Goal: Information Seeking & Learning: Learn about a topic

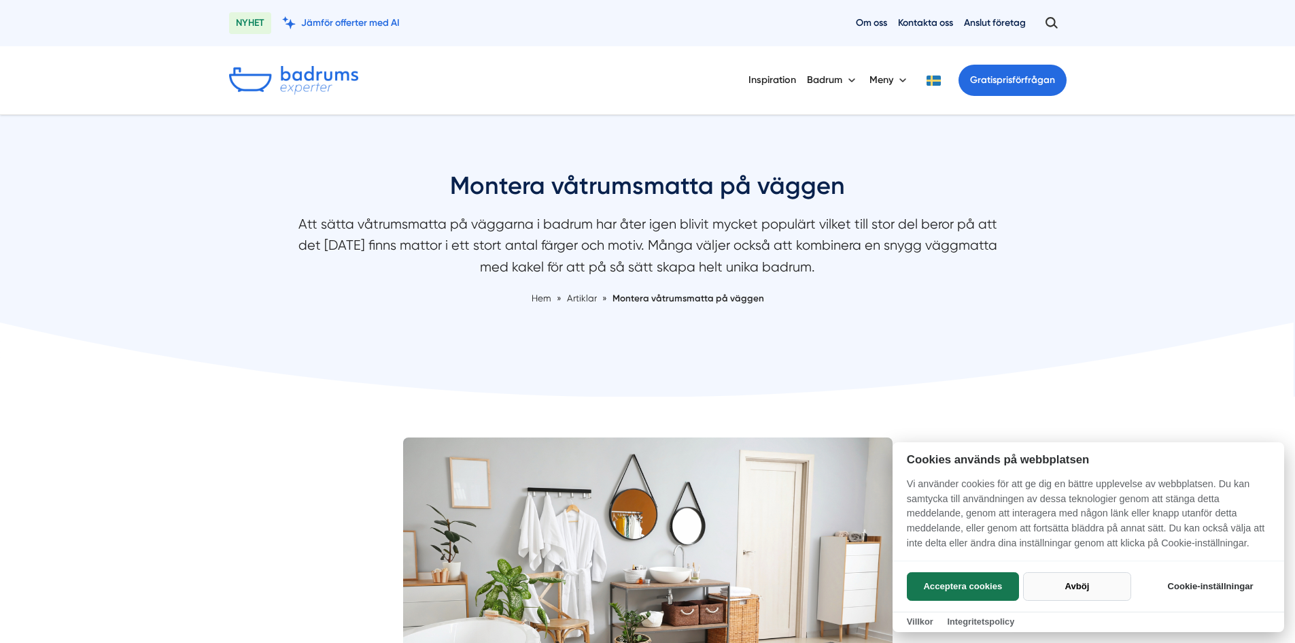
click at [1086, 585] on button "Avböj" at bounding box center [1077, 586] width 108 height 29
checkbox input "false"
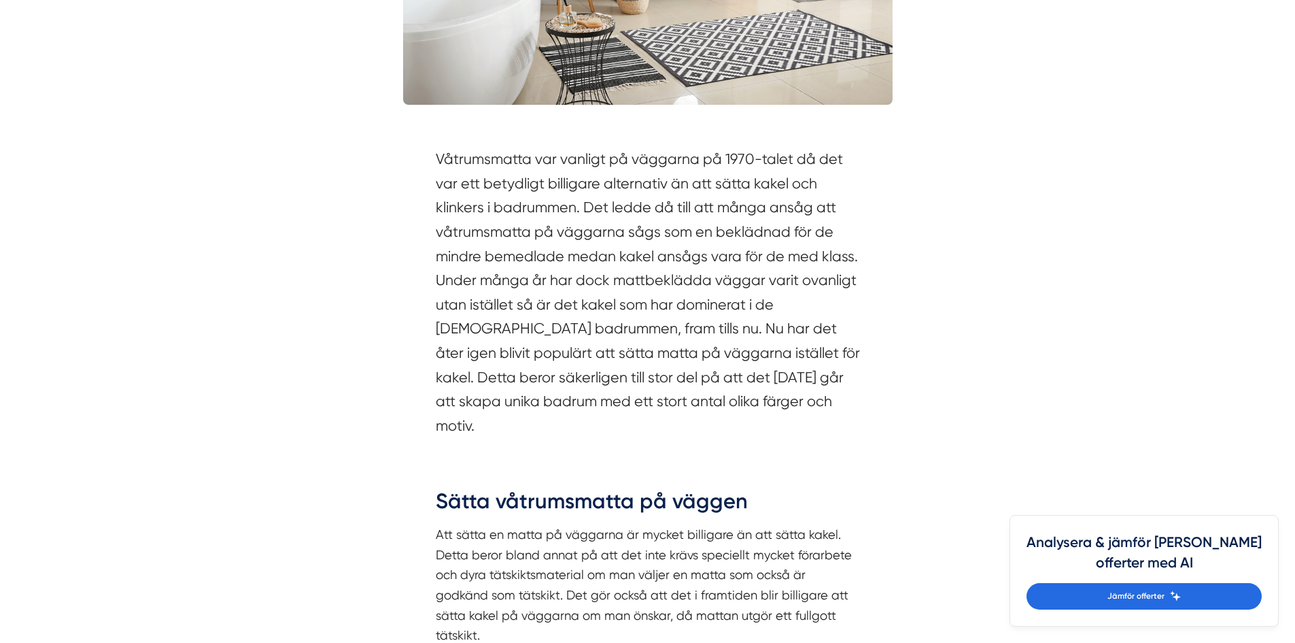
scroll to position [680, 0]
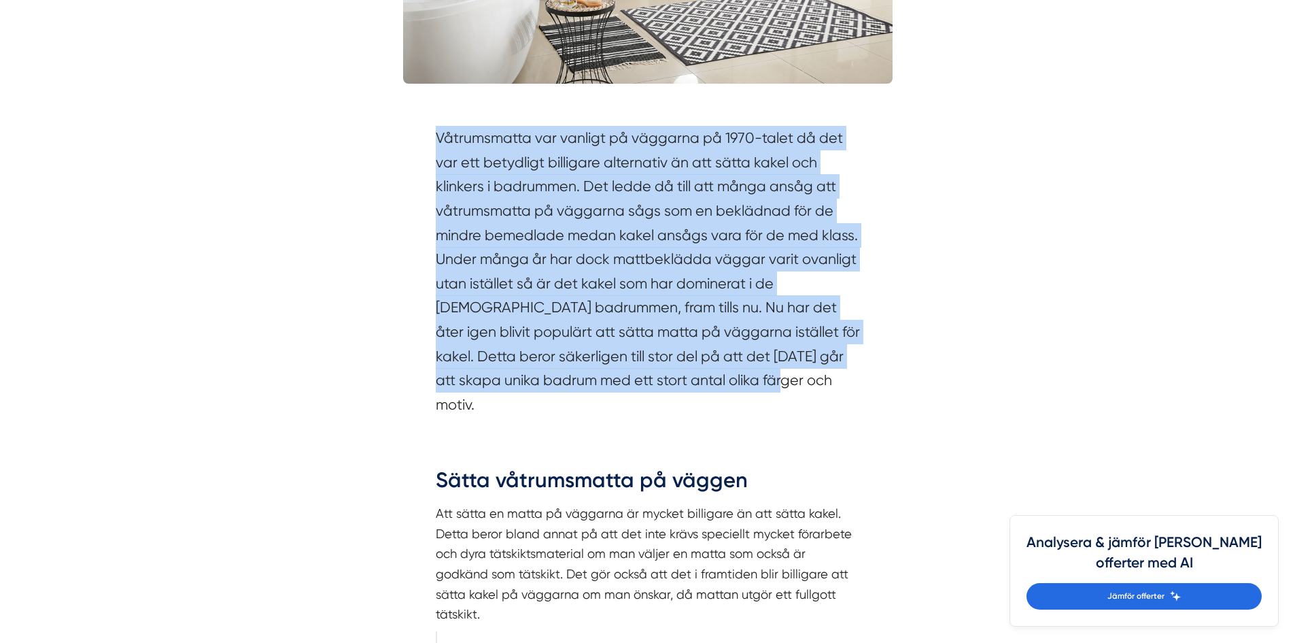
drag, startPoint x: 437, startPoint y: 139, endPoint x: 766, endPoint y: 381, distance: 408.7
click at [766, 381] on section "Våtrumsmatta var vanligt på väggarna på 1970-talet då det var ett betydligt bil…" at bounding box center [648, 274] width 424 height 297
click at [422, 287] on div "Våtrumsmatta var vanligt på väggarna på 1970-talet då det var ett betydligt bil…" at bounding box center [648, 274] width 490 height 339
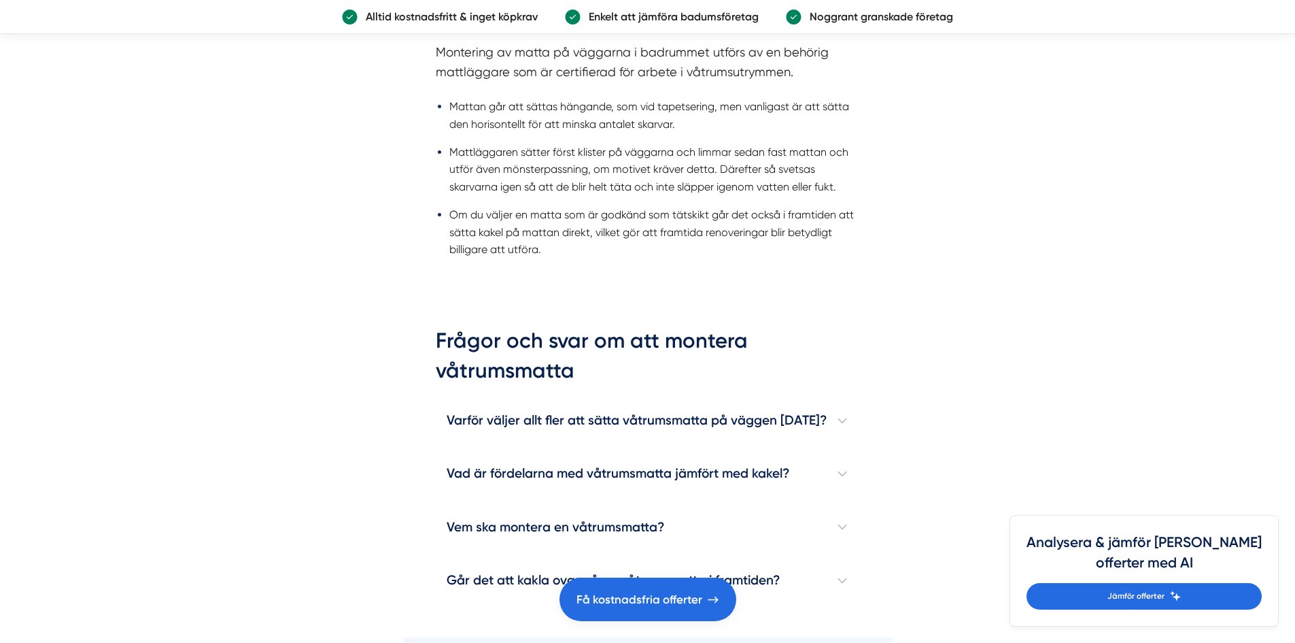
scroll to position [1496, 0]
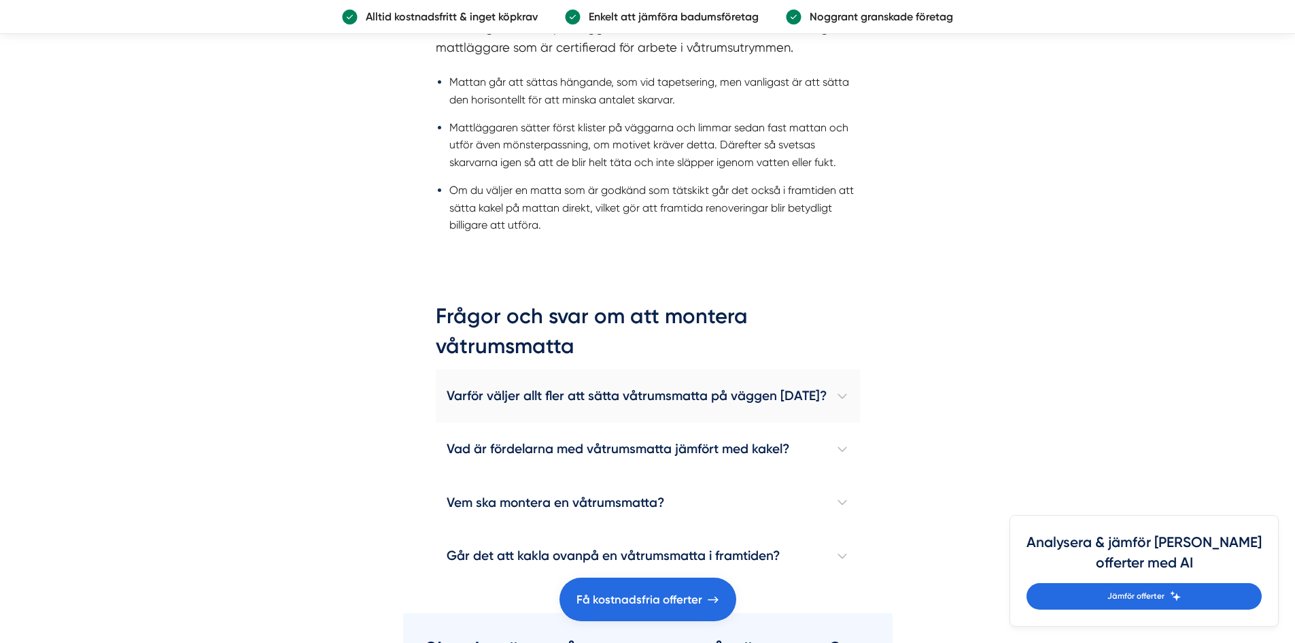
click at [853, 369] on h4 "Varför väljer allt fler att sätta våtrumsmatta på väggen [DATE]?" at bounding box center [648, 395] width 424 height 53
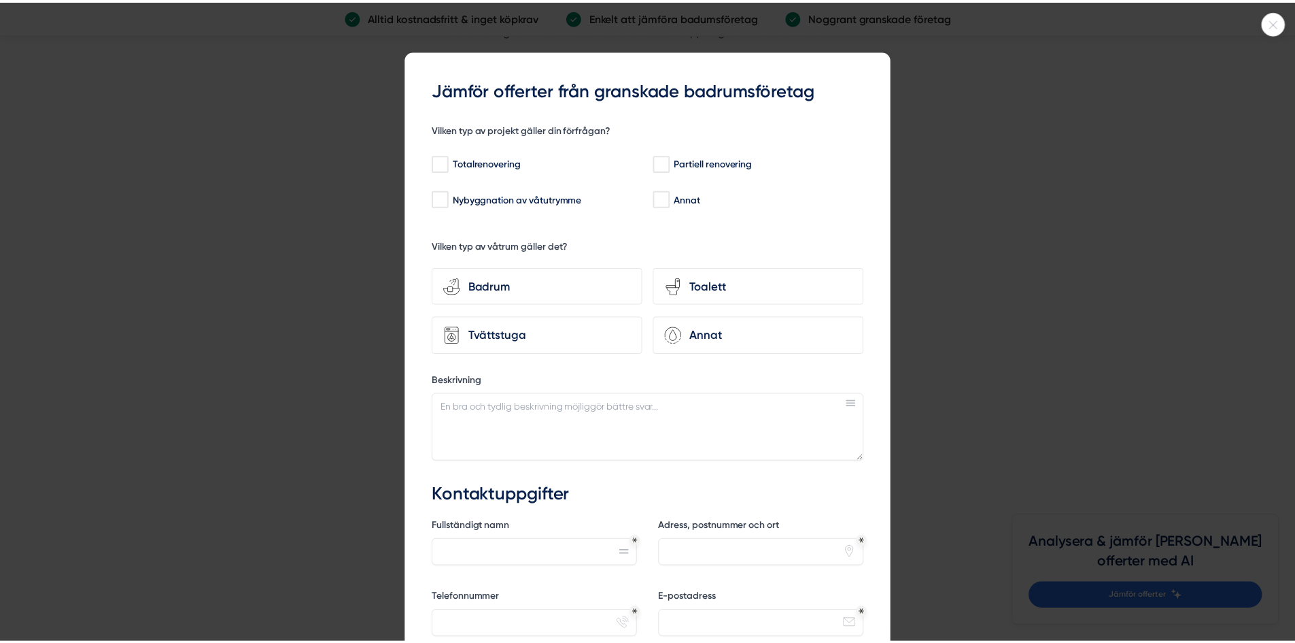
scroll to position [1632, 0]
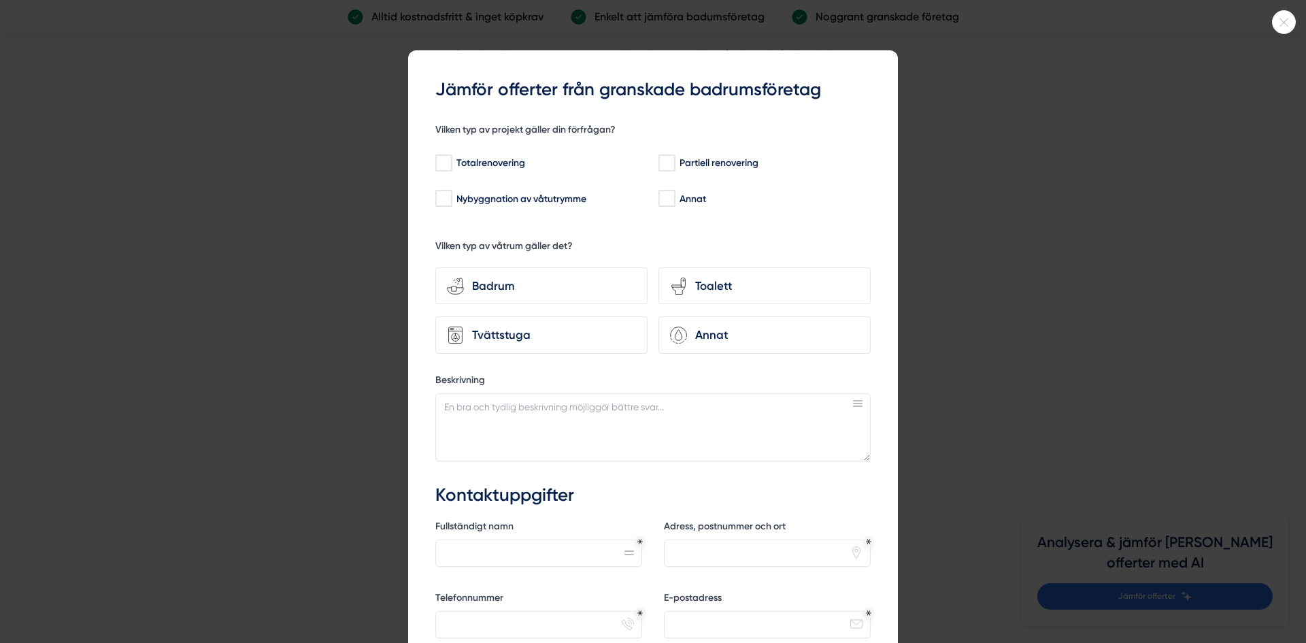
click at [1280, 23] on icon at bounding box center [1283, 22] width 22 height 8
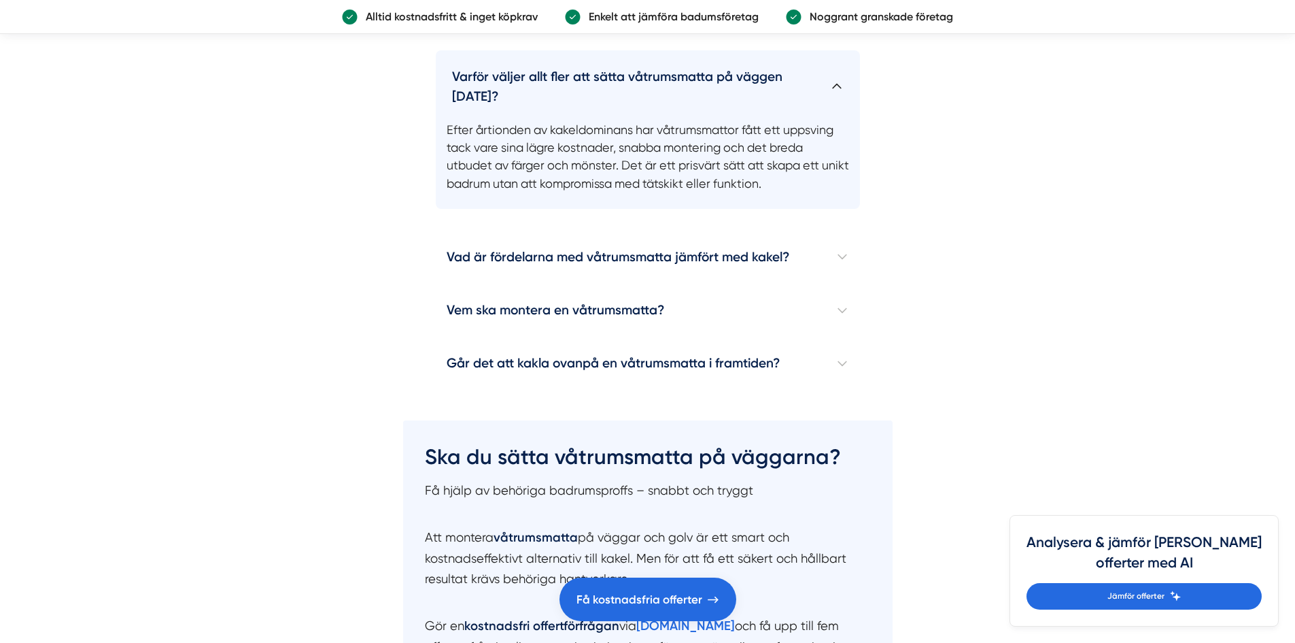
scroll to position [1836, 0]
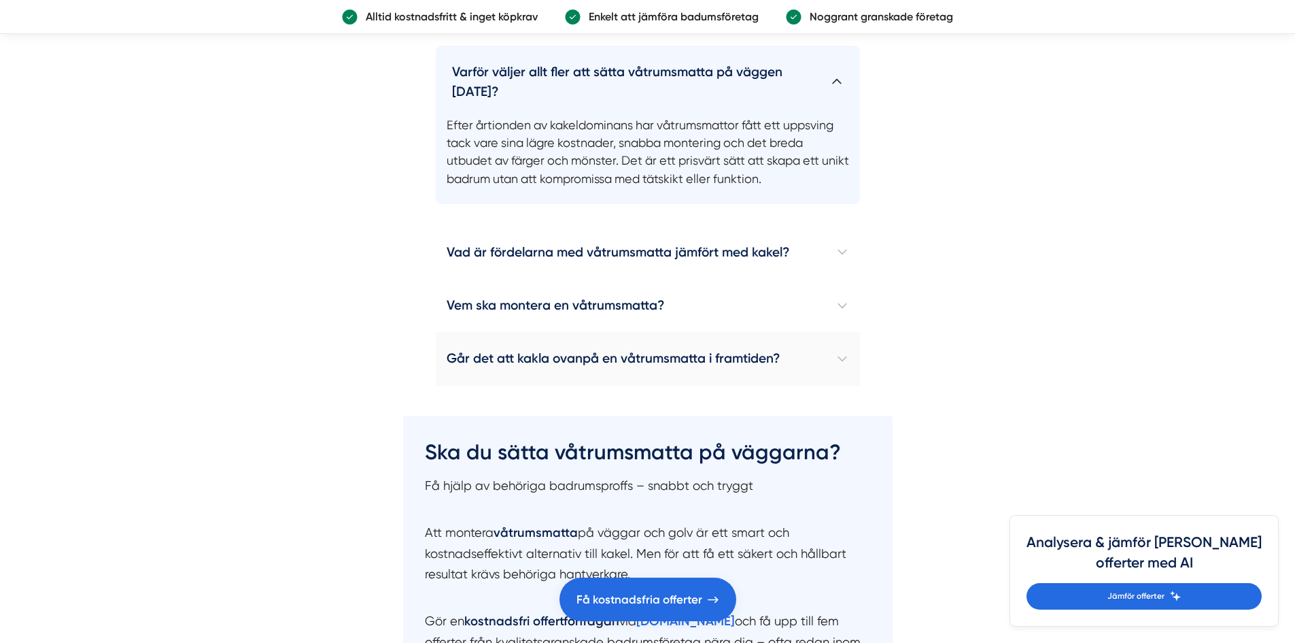
click at [847, 332] on h4 "Går det att kakla ovanpå en våtrumsmatta i framtiden?" at bounding box center [648, 358] width 424 height 53
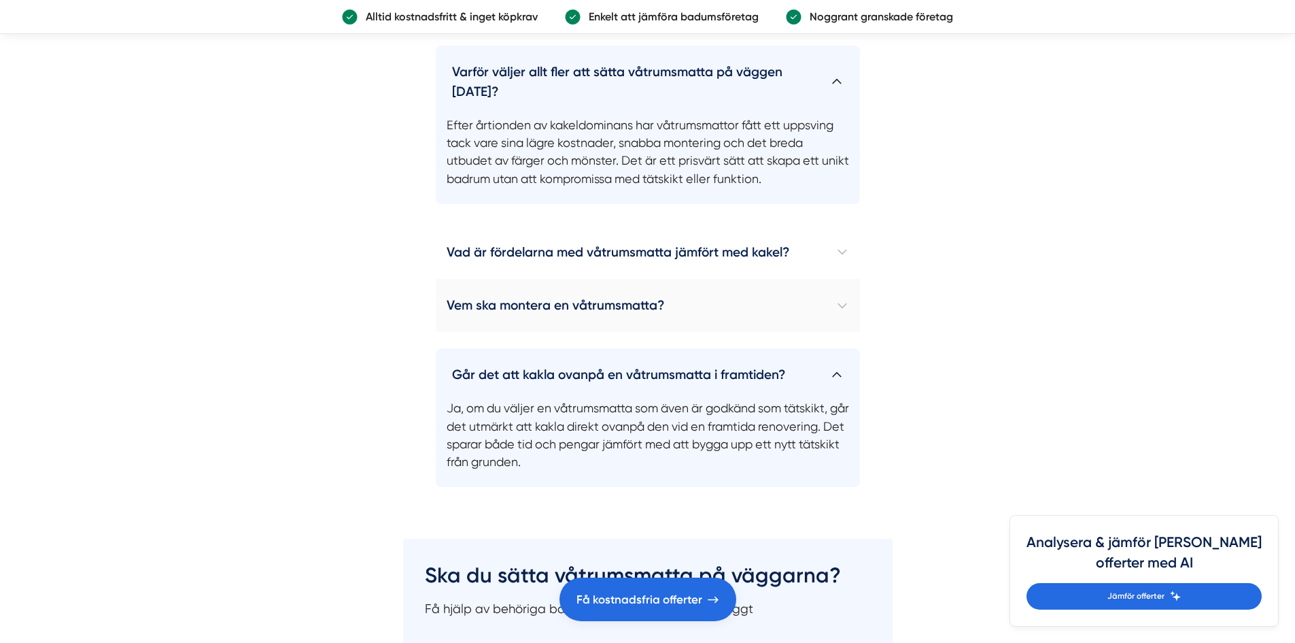
click at [848, 279] on h4 "Vem ska montera en våtrumsmatta?" at bounding box center [648, 305] width 424 height 53
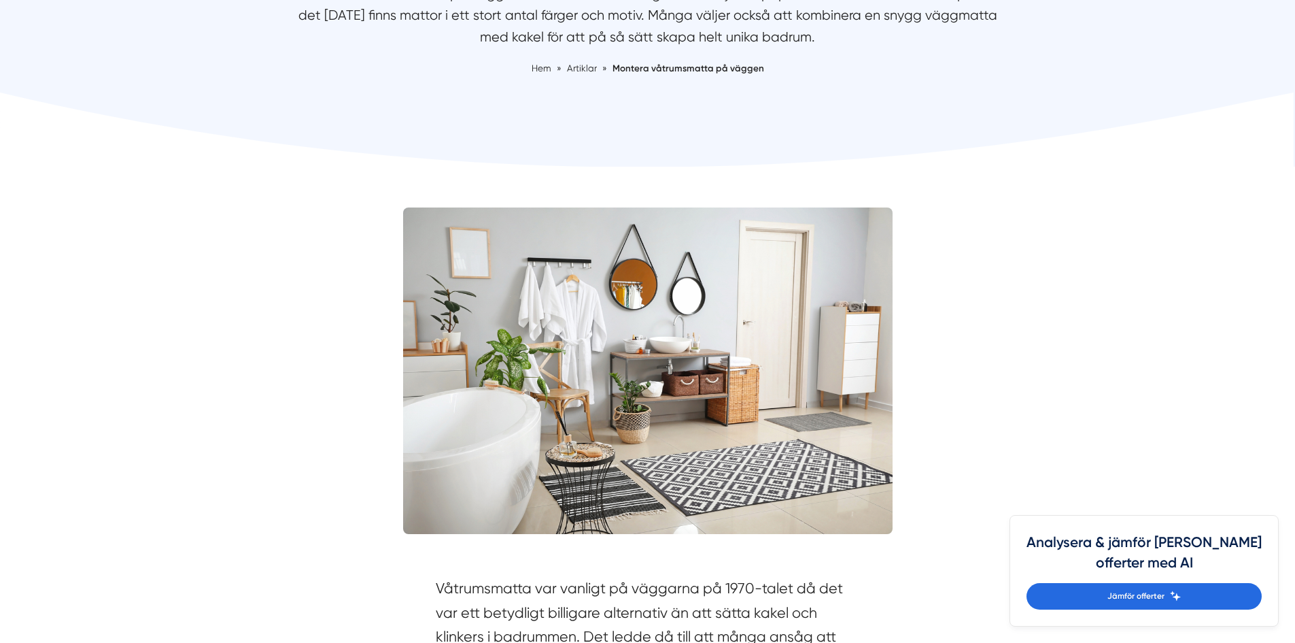
scroll to position [272, 0]
